Goal: Find specific page/section: Find specific page/section

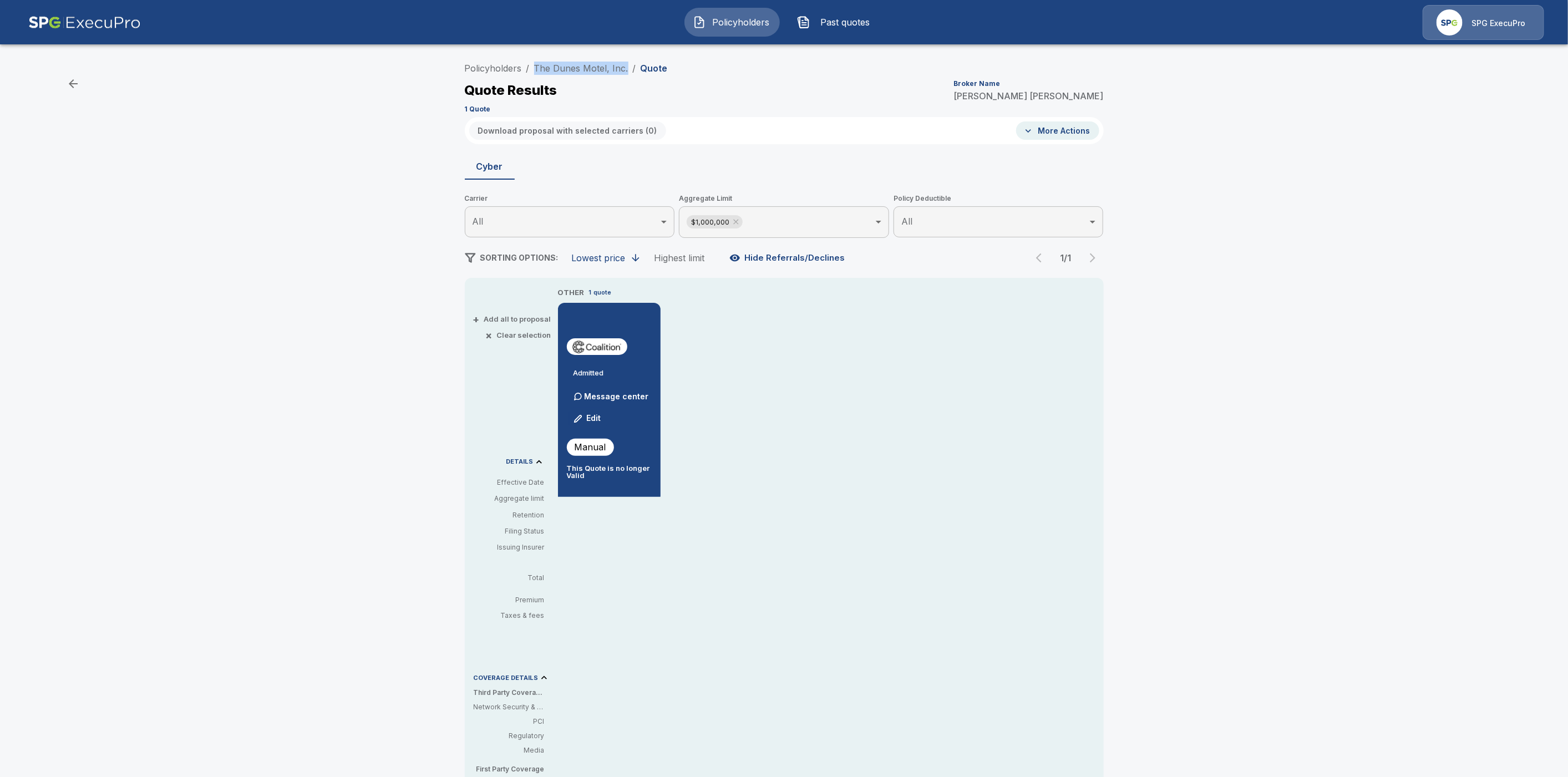
scroll to position [5, 0]
click at [483, 69] on link "Policyholders" at bounding box center [493, 68] width 57 height 11
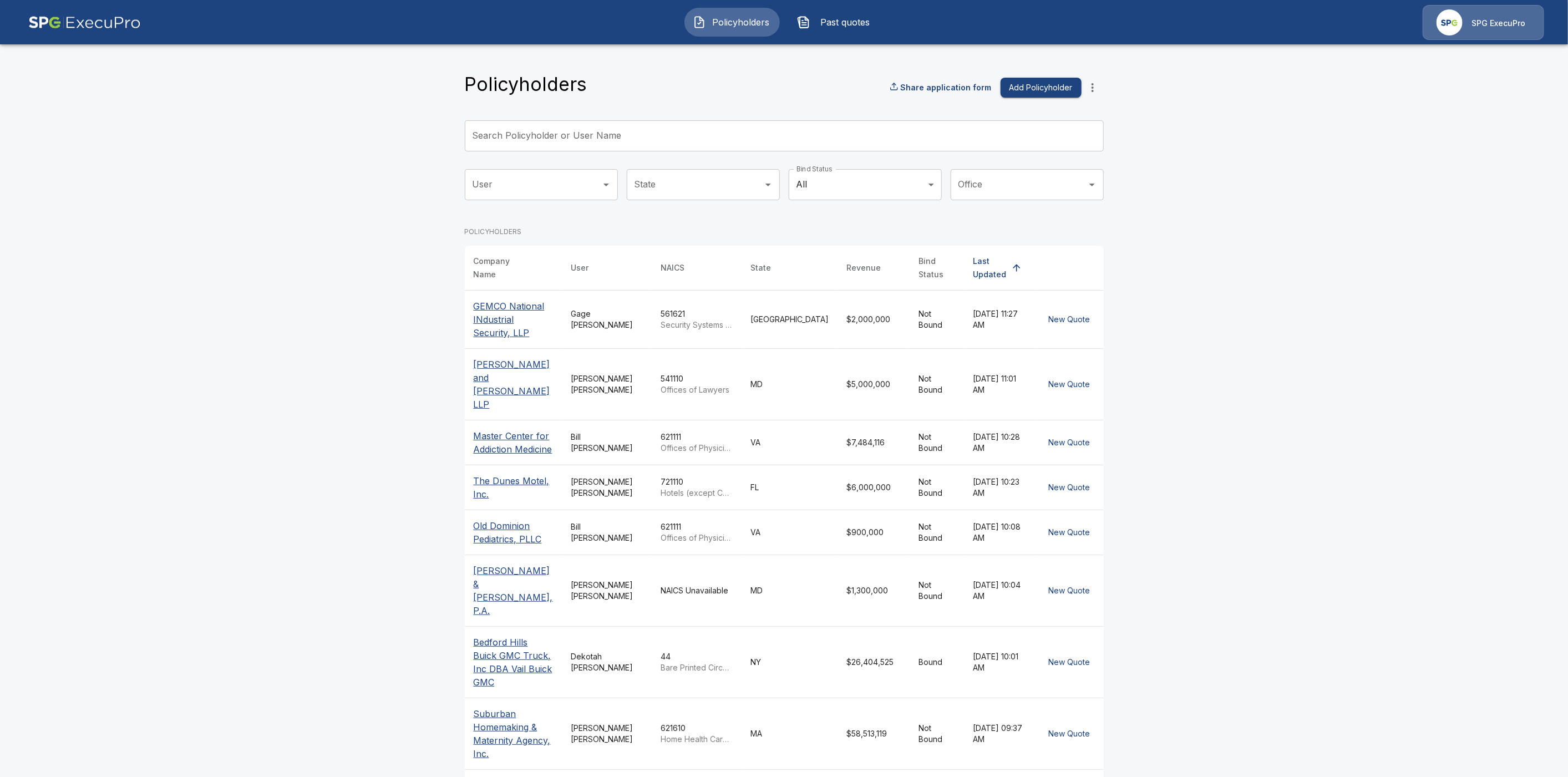
click at [530, 135] on input "Search Policyholder or User Name" at bounding box center [778, 135] width 627 height 31
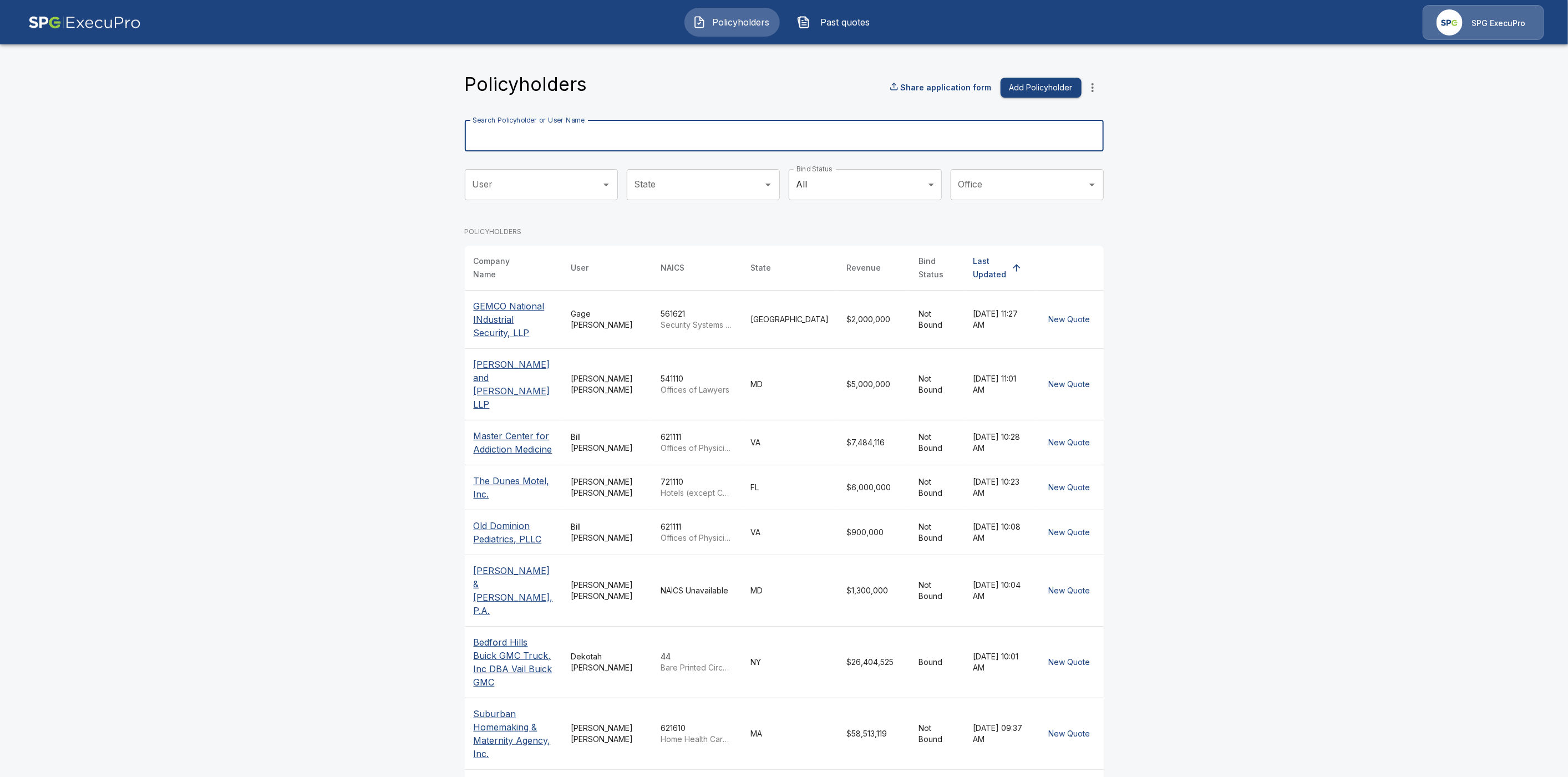
paste input "**********"
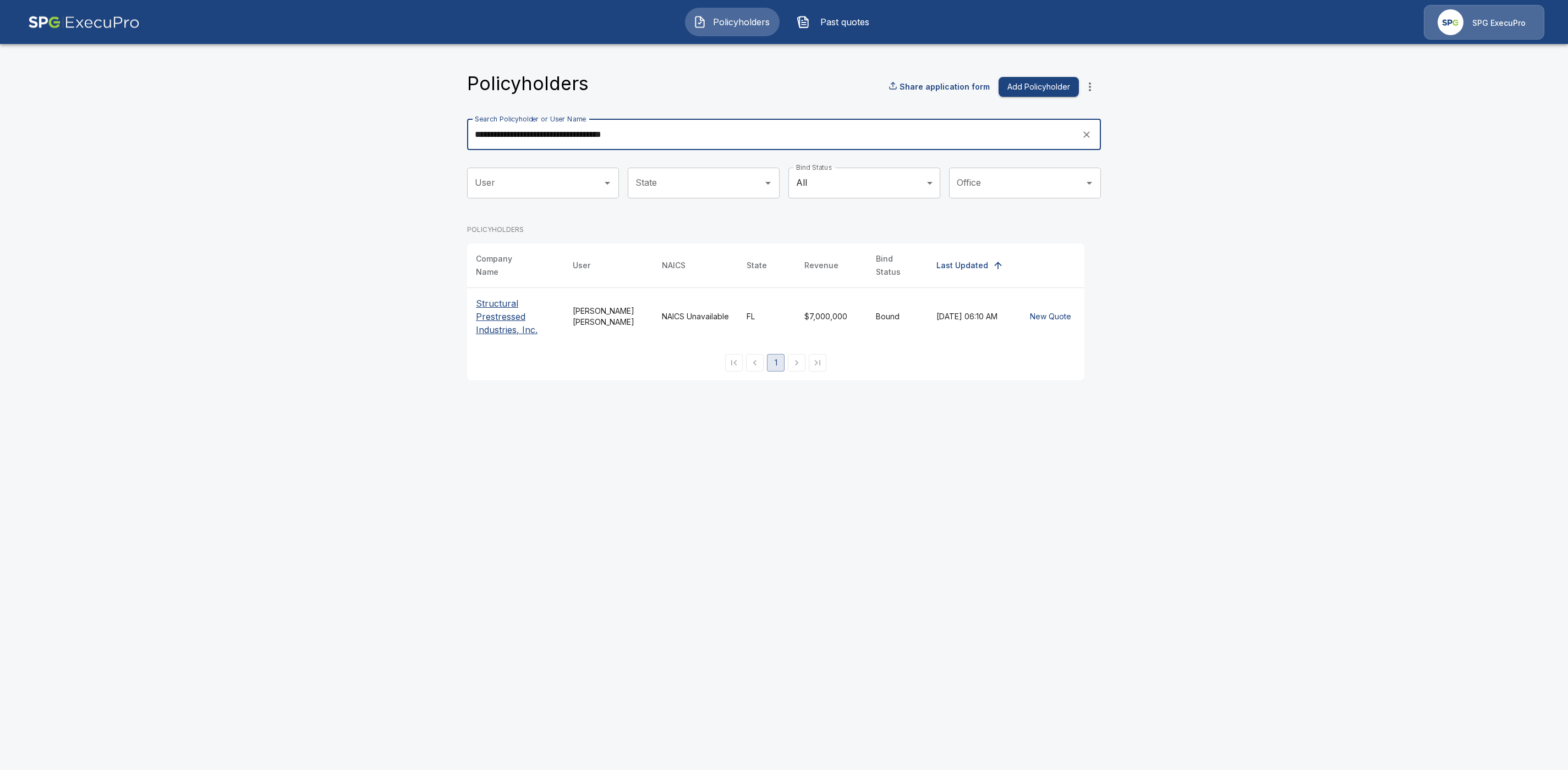
type input "**********"
click at [493, 309] on p "Structural Prestressed Industries, Inc." at bounding box center [515, 317] width 79 height 40
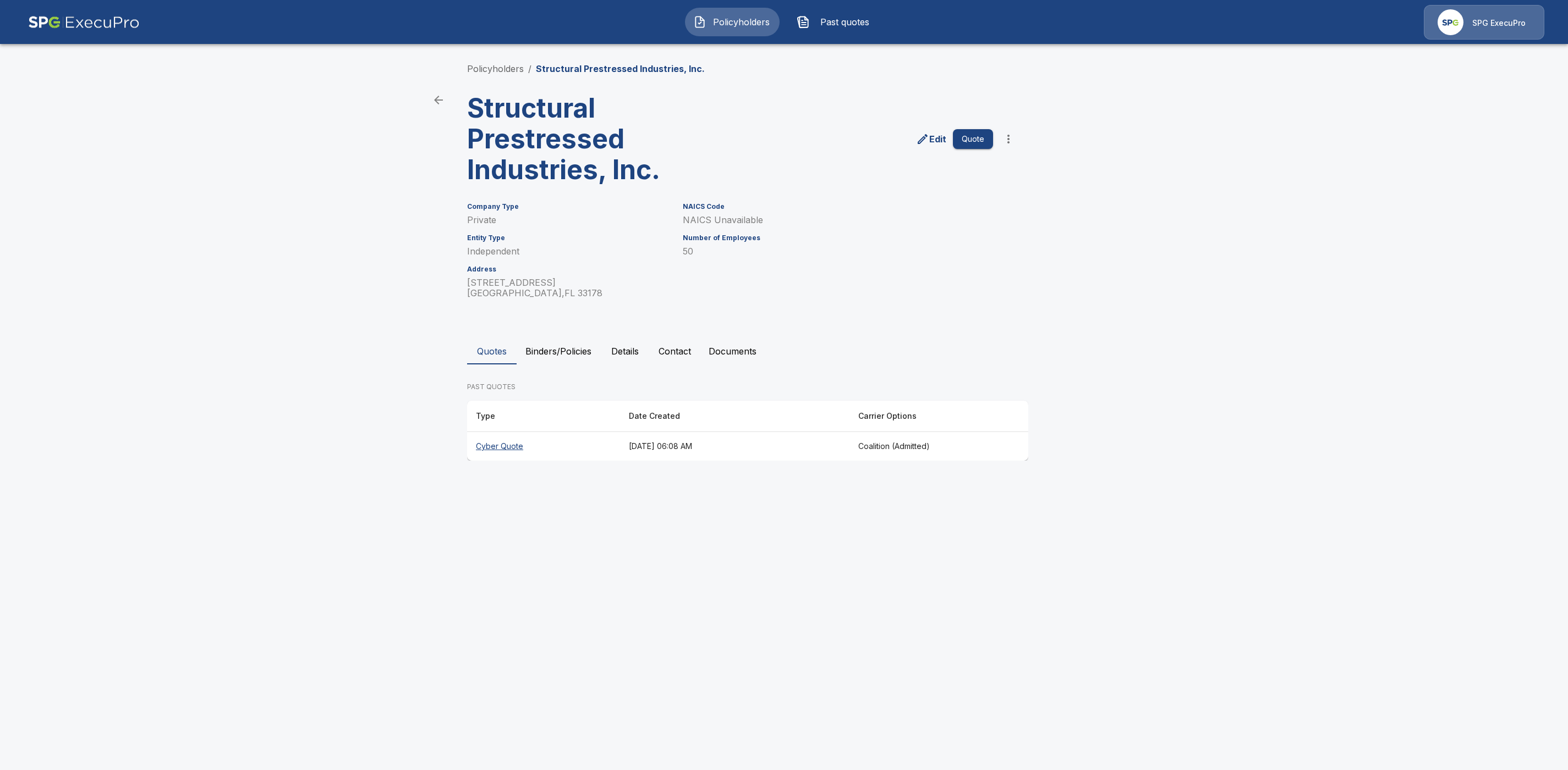
click at [1006, 139] on icon "more" at bounding box center [1009, 139] width 14 height 14
click at [983, 234] on li "Request Coalition Loss Run (testing)" at bounding box center [1008, 239] width 168 height 19
click at [747, 353] on button "Documents" at bounding box center [732, 351] width 65 height 26
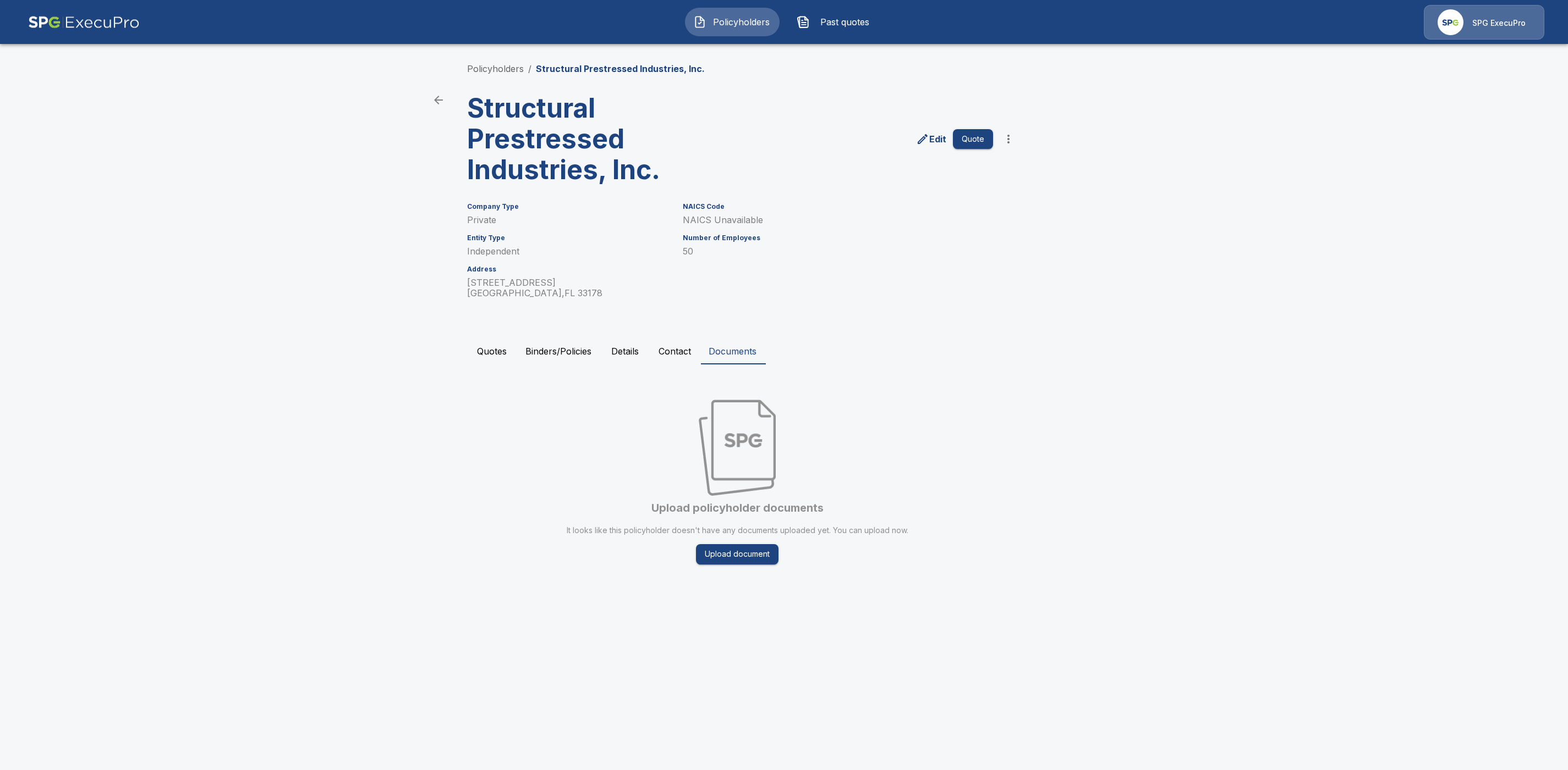
click at [1008, 139] on icon "more" at bounding box center [1008, 139] width 3 height 8
click at [1056, 239] on li "Request Coalition Loss Run (testing)" at bounding box center [1008, 239] width 168 height 19
click at [482, 356] on button "Quotes" at bounding box center [492, 351] width 50 height 26
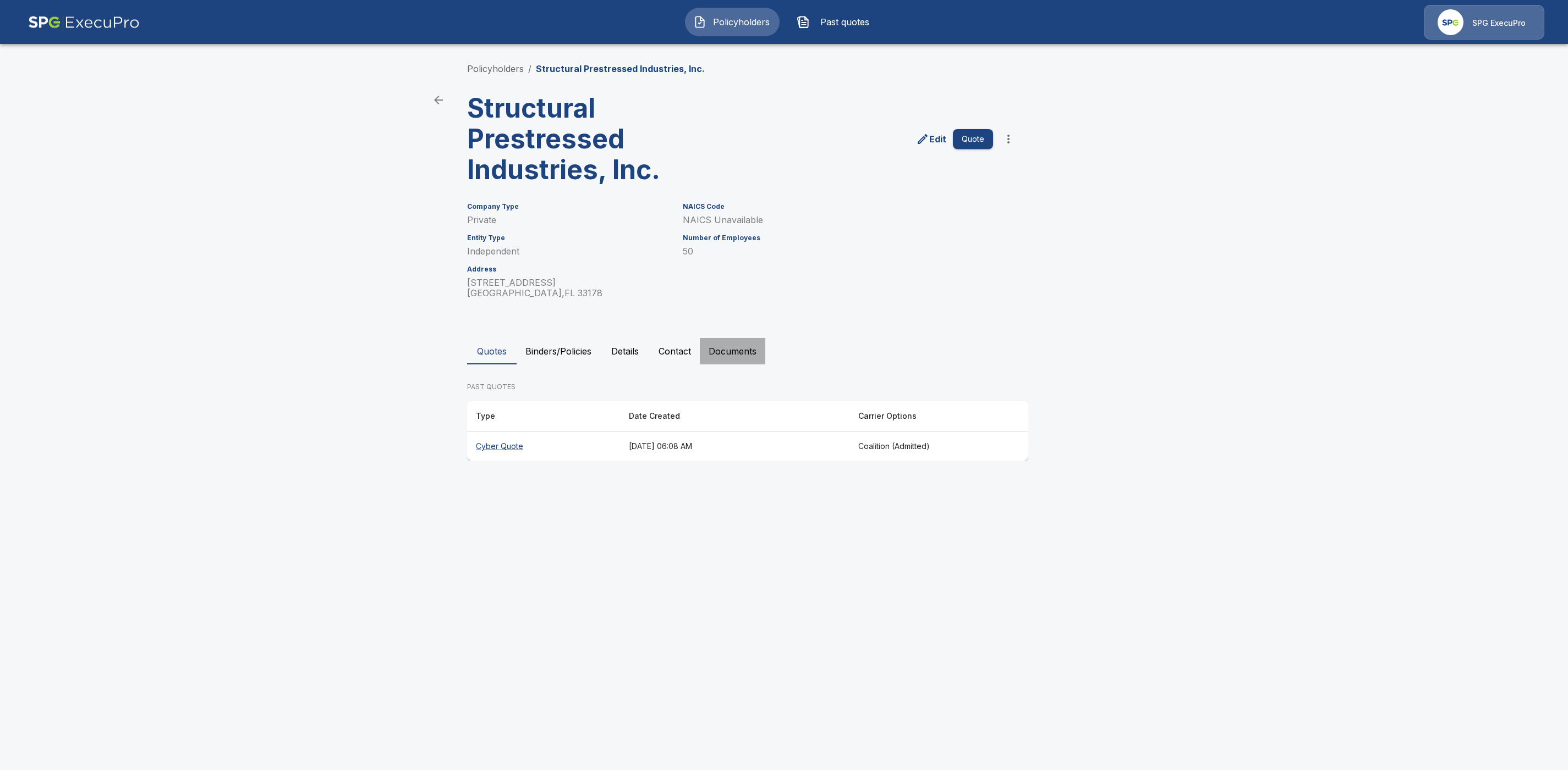
click at [734, 352] on button "Documents" at bounding box center [732, 351] width 65 height 26
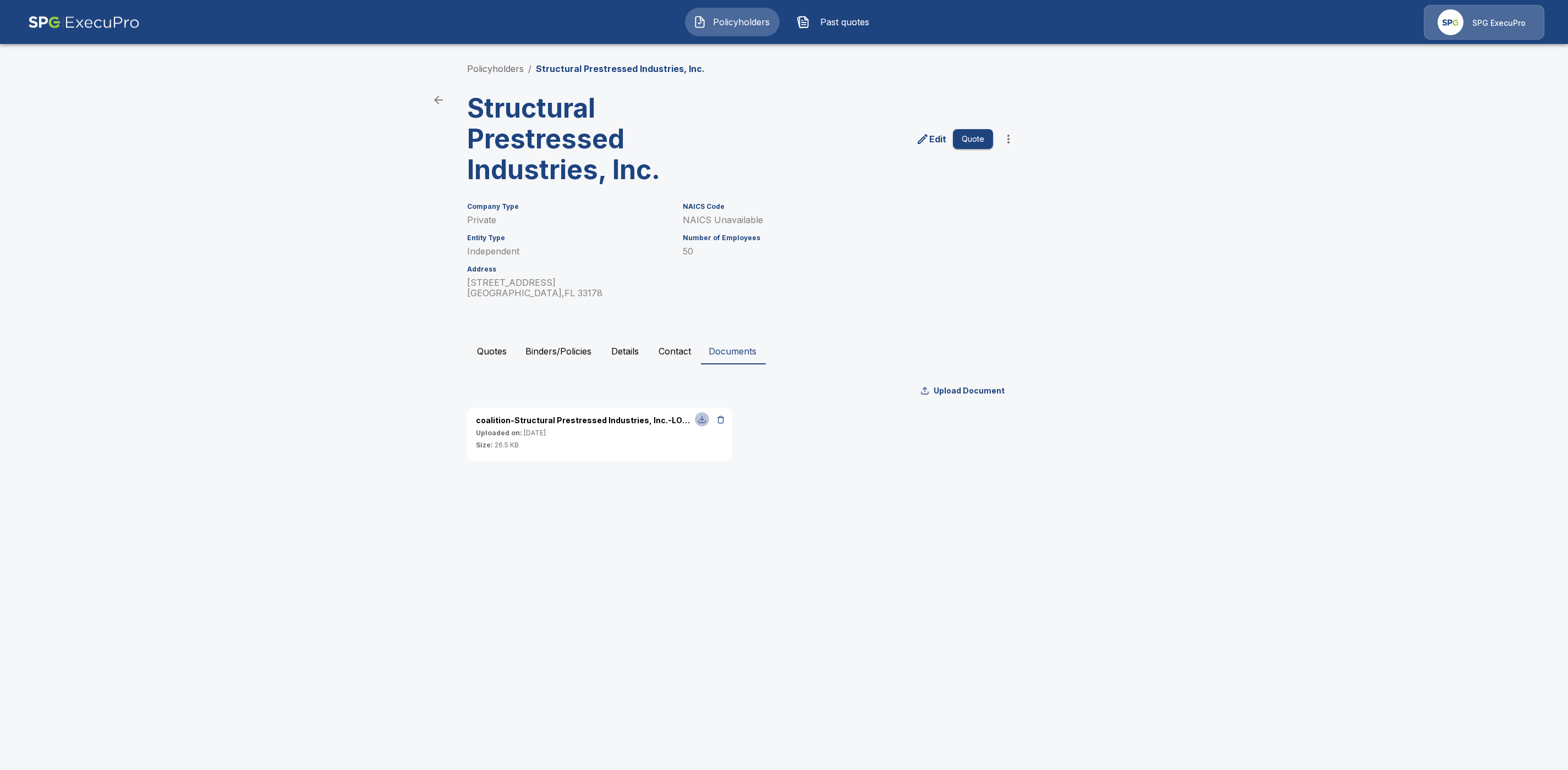
click at [701, 421] on div "button" at bounding box center [702, 420] width 8 height 8
click at [482, 68] on link "Policyholders" at bounding box center [495, 68] width 57 height 11
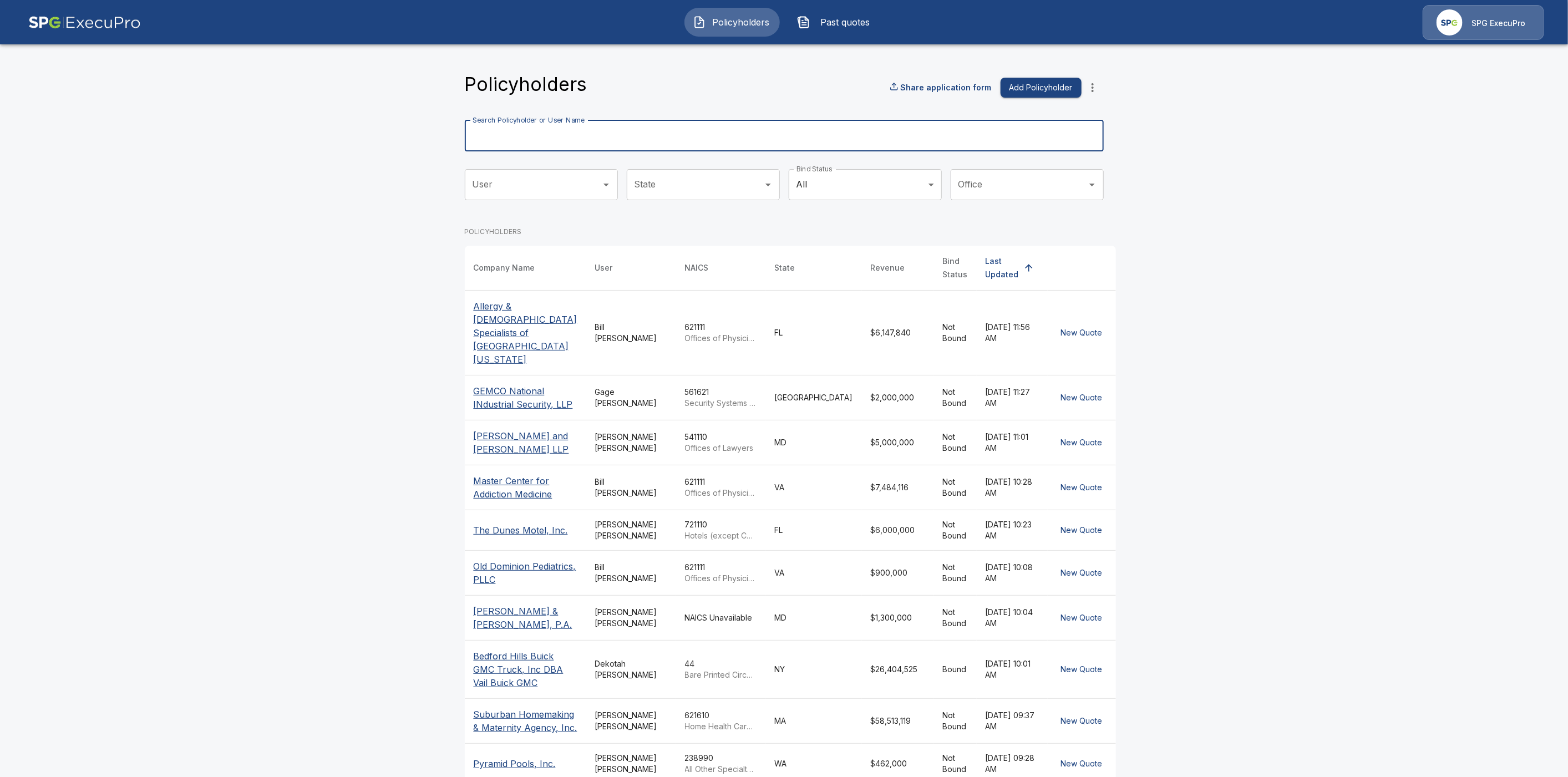
click at [571, 138] on input "Search Policyholder or User Name" at bounding box center [778, 135] width 627 height 31
paste input "**********"
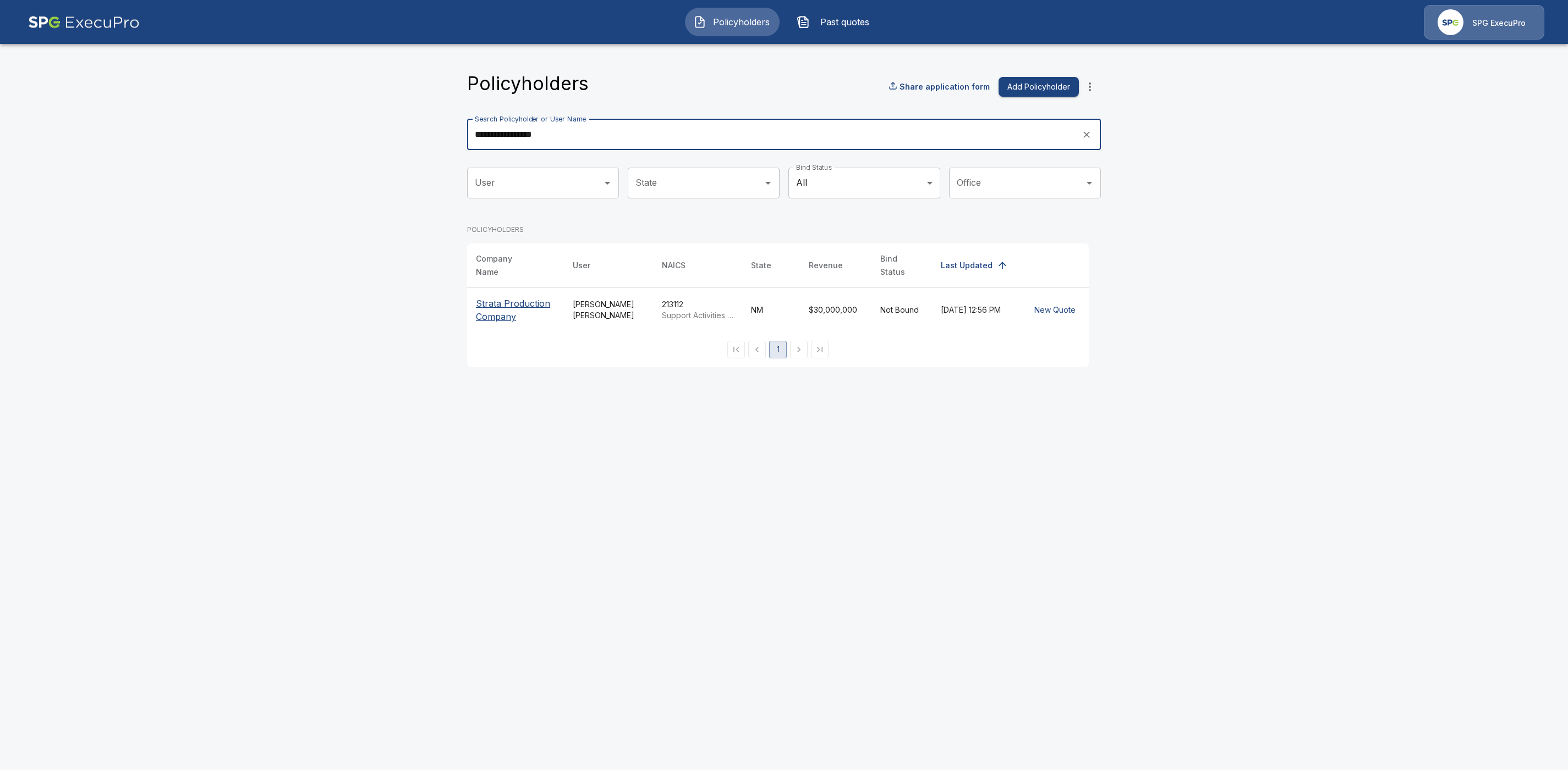
type input "**********"
click at [513, 297] on p "Strata Production Company" at bounding box center [515, 310] width 79 height 26
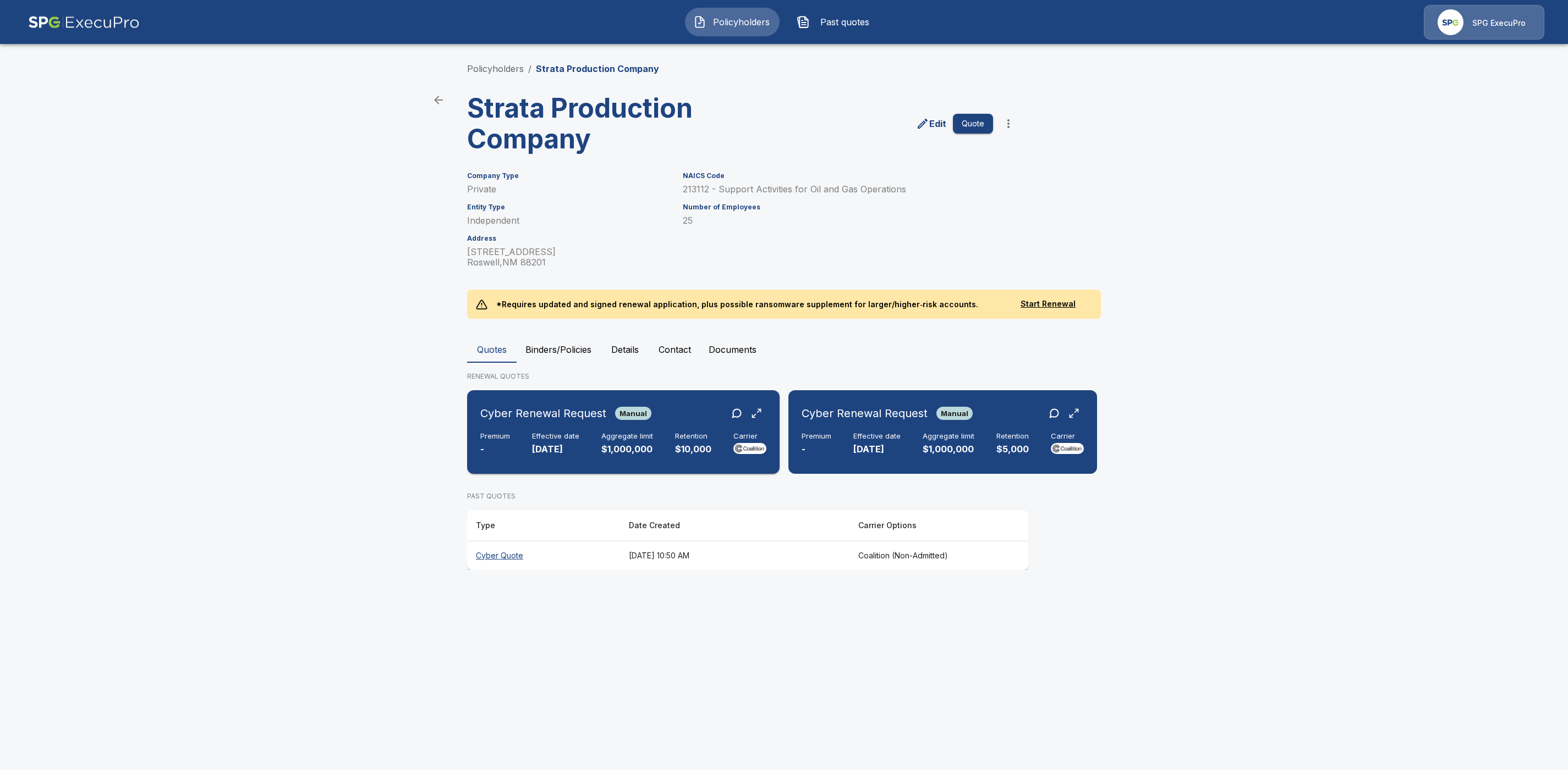
click at [685, 408] on div "Cyber Renewal Request Manual" at bounding box center [623, 413] width 286 height 19
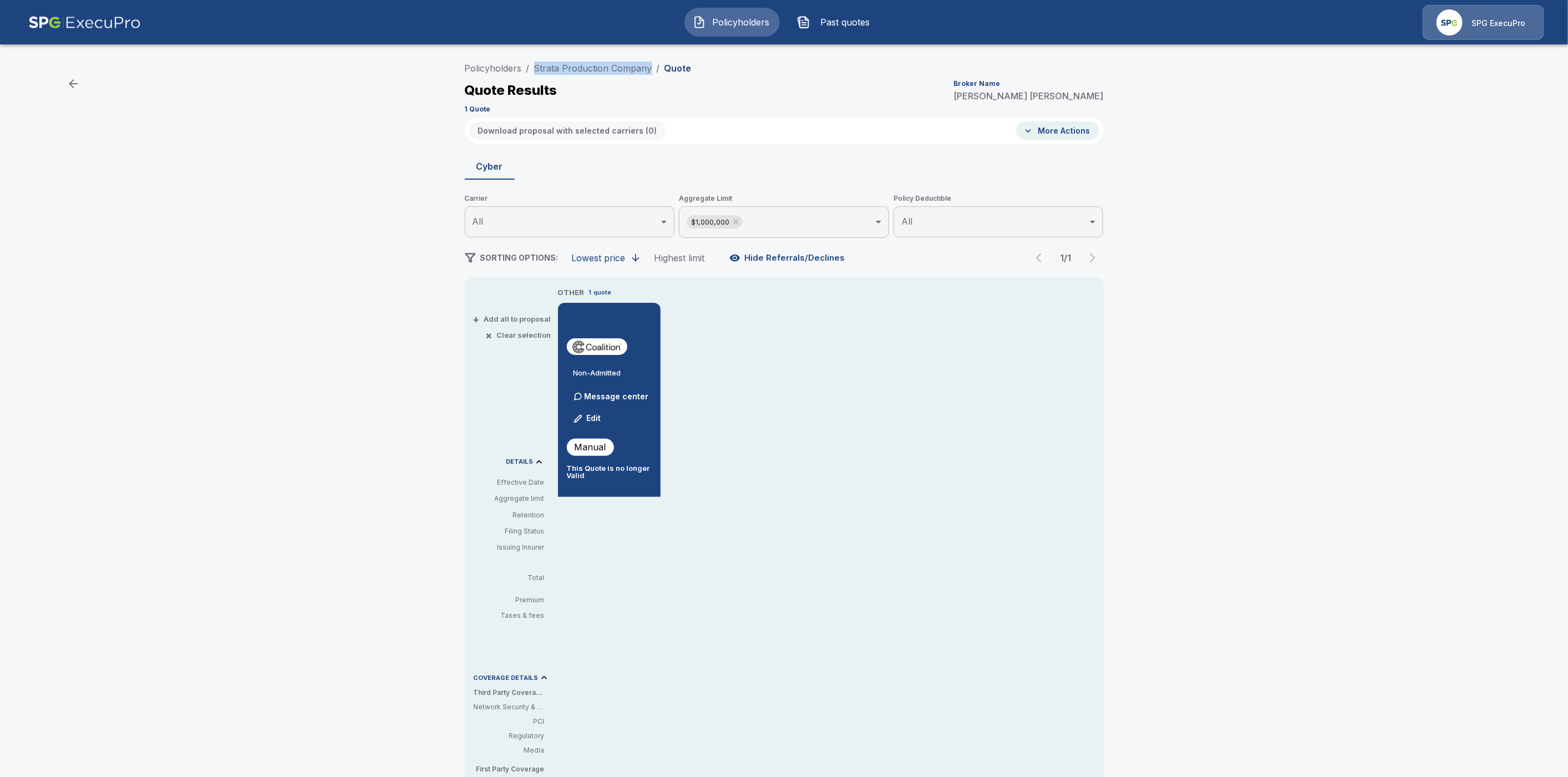
drag, startPoint x: 656, startPoint y: 69, endPoint x: 538, endPoint y: 68, distance: 118.0
click at [538, 68] on ol "Policyholders / Strata Production Company / Quote" at bounding box center [578, 68] width 227 height 14
copy link "Strata Production Company"
